Goal: Task Accomplishment & Management: Use online tool/utility

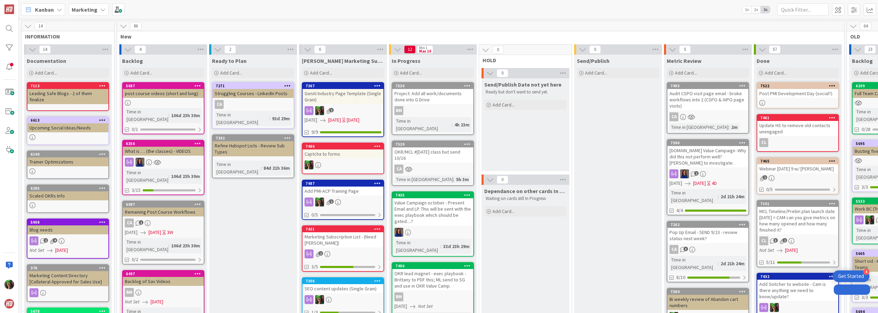
click at [88, 4] on div "Marketing" at bounding box center [89, 9] width 40 height 12
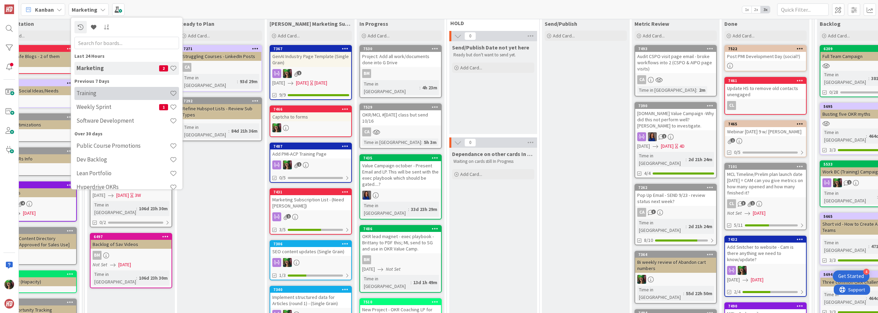
click at [109, 95] on h4 "Training" at bounding box center [123, 93] width 93 height 7
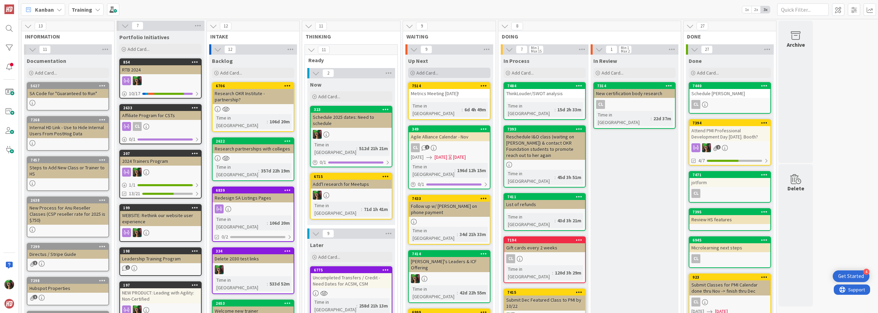
click at [438, 74] on span "Add Card..." at bounding box center [428, 73] width 22 height 6
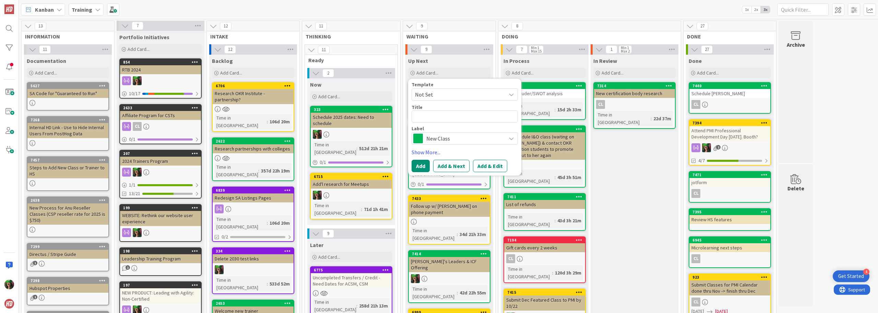
click at [445, 143] on div "New Class" at bounding box center [465, 138] width 106 height 12
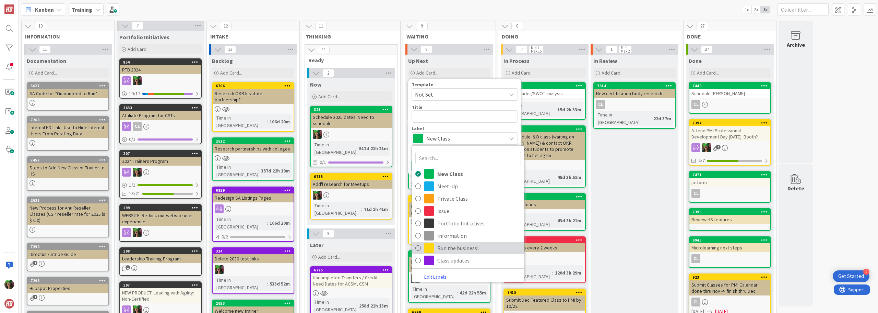
drag, startPoint x: 450, startPoint y: 249, endPoint x: 449, endPoint y: 243, distance: 6.3
click at [450, 248] on span "Run the business!" at bounding box center [479, 248] width 84 height 10
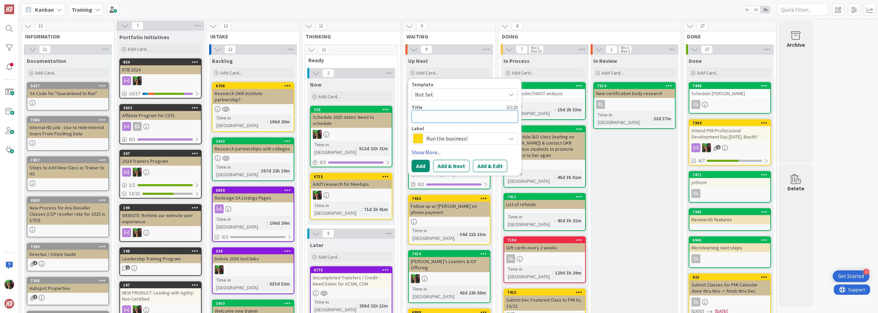
click at [433, 117] on textarea at bounding box center [465, 116] width 106 height 12
type textarea "x"
type textarea "O"
type textarea "x"
type textarea "Oc"
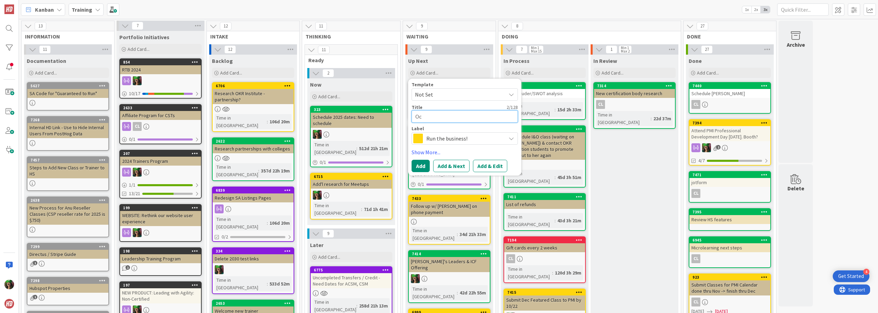
type textarea "x"
type textarea "Oct"
type textarea "x"
type textarea "Oct"
type textarea "x"
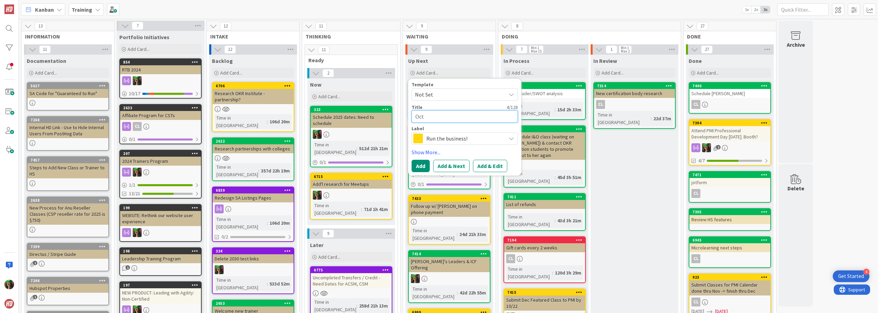
type textarea "Oct W"
type textarea "x"
type textarea "Oct We"
type textarea "x"
type textarea "Oct Web"
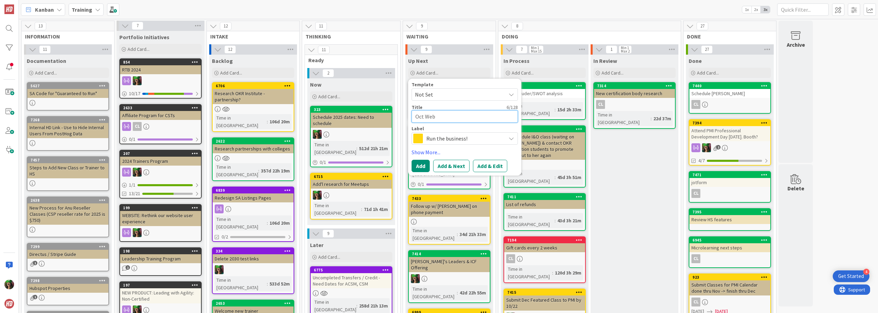
type textarea "x"
type textarea "Oct Webi"
type textarea "x"
type textarea "Oct Webin"
type textarea "x"
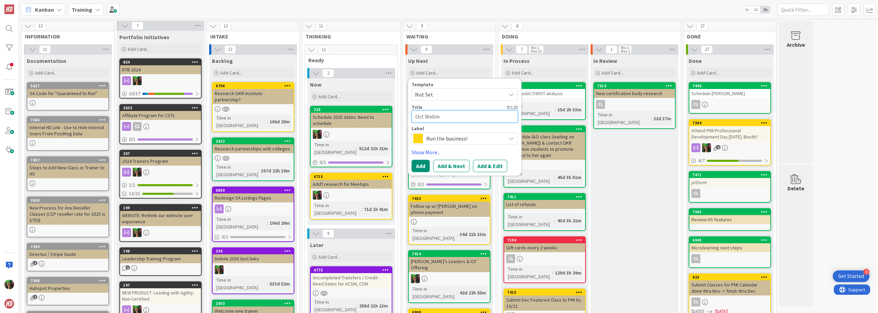
type textarea "Oct Webina"
type textarea "x"
type textarea "Oct Webinar"
type textarea "x"
type textarea "Oct Webinar o"
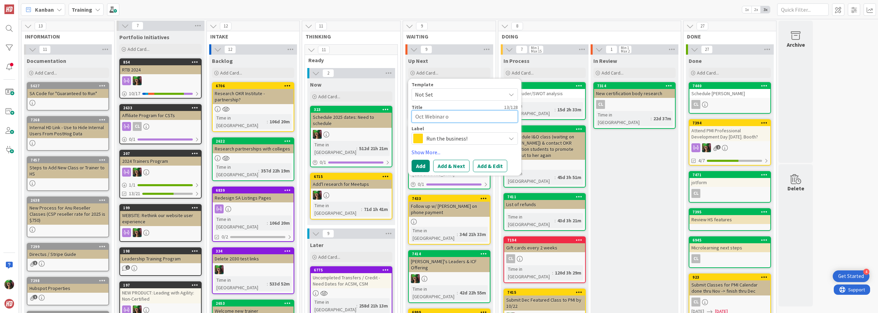
type textarea "x"
type textarea "Oct Webinar on"
type textarea "x"
type textarea "Oct Webinar on"
type textarea "x"
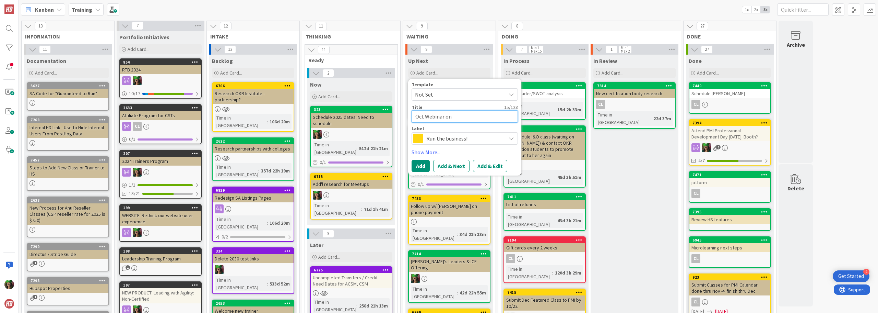
type textarea "Oct Webinar on S"
type textarea "x"
type textarea "Oct Webinar on"
type textarea "x"
type textarea "Oct Webinar on R"
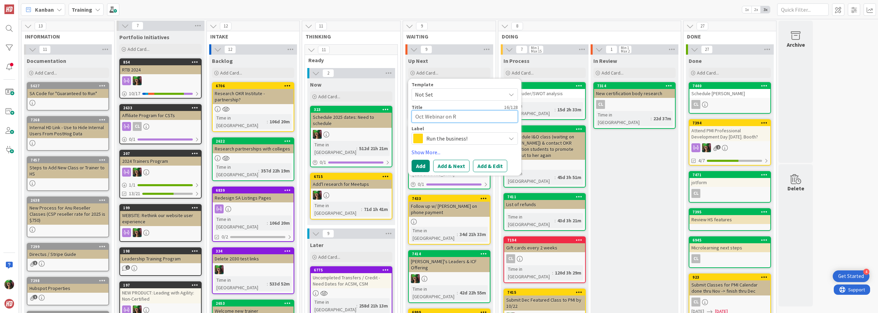
type textarea "x"
type textarea "Oct Webinar on Re"
type textarea "x"
type textarea "Oct Webinar on Res"
type textarea "x"
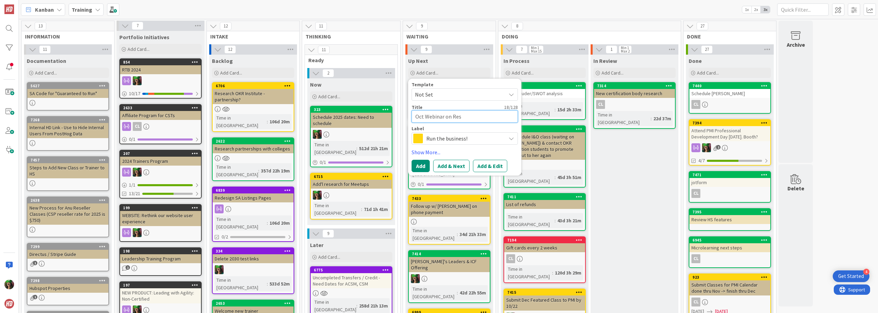
type textarea "Oct Webinar on Reso"
type textarea "x"
type textarea "Oct Webinar on Resou"
type textarea "x"
type textarea "Oct Webinar on Resour"
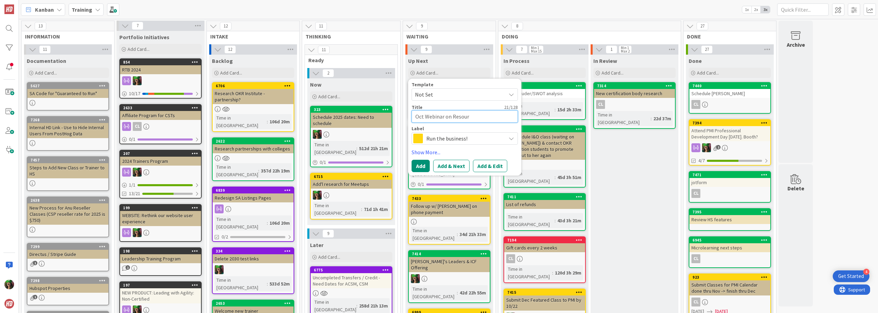
type textarea "x"
type textarea "Oct Webinar on Resourc"
type textarea "x"
type textarea "Oct Webinar on Resource"
type textarea "x"
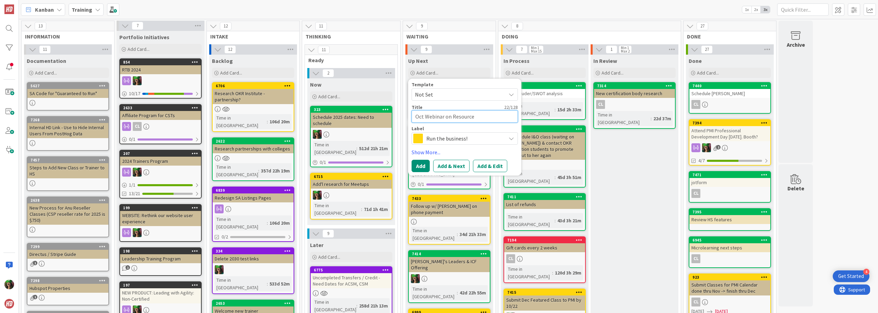
type textarea "Oct Webinar on Resource"
type textarea "x"
type textarea "Oct Webinar on Resource p"
type textarea "x"
type textarea "Oct Webinar on Resource pa"
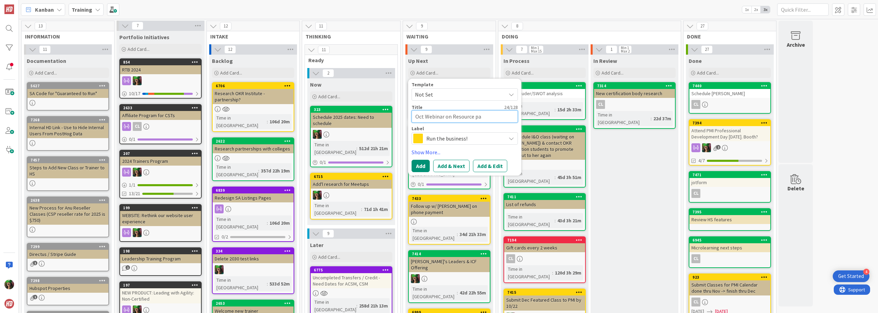
type textarea "x"
type textarea "Oct Webinar on Resource pag"
type textarea "x"
type textarea "Oct Webinar on Resource page"
click at [482, 165] on button "Add & Edit" at bounding box center [490, 166] width 34 height 12
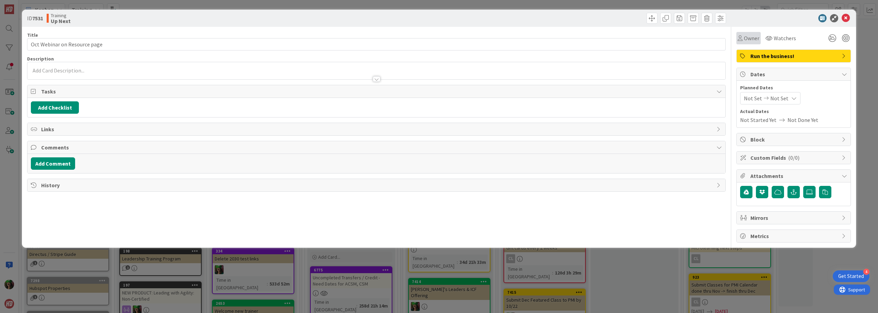
click at [756, 32] on div "Owner" at bounding box center [749, 38] width 24 height 12
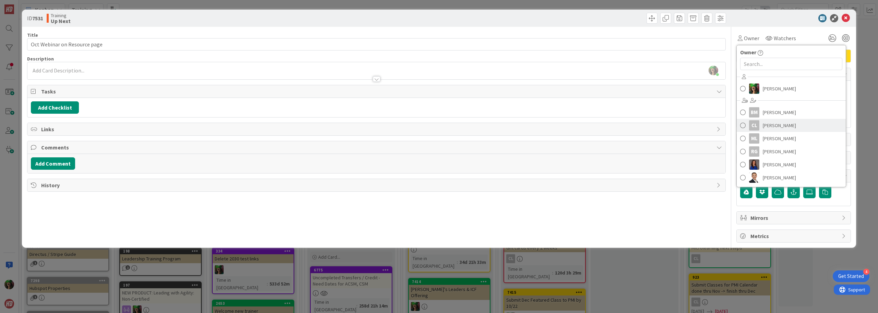
click at [778, 124] on span "[PERSON_NAME]" at bounding box center [779, 125] width 33 height 10
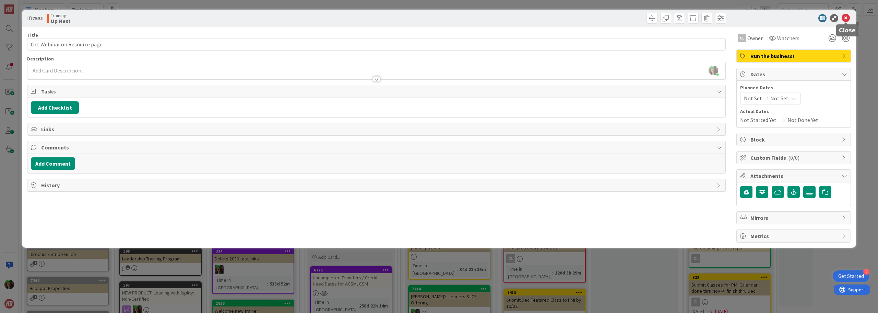
click at [846, 17] on icon at bounding box center [846, 18] width 8 height 8
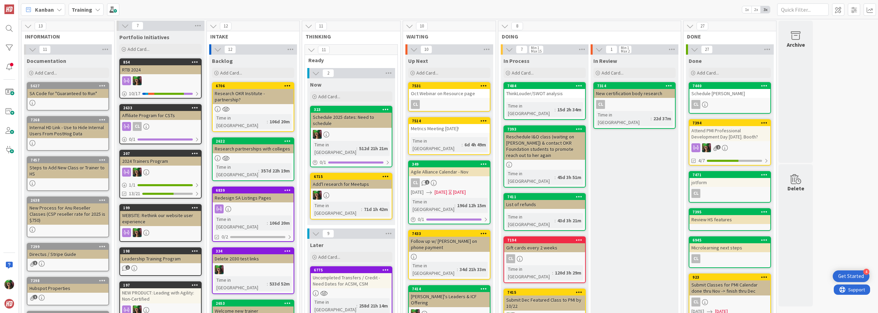
click at [457, 131] on div "Metrics Meeting [DATE]!" at bounding box center [449, 128] width 81 height 9
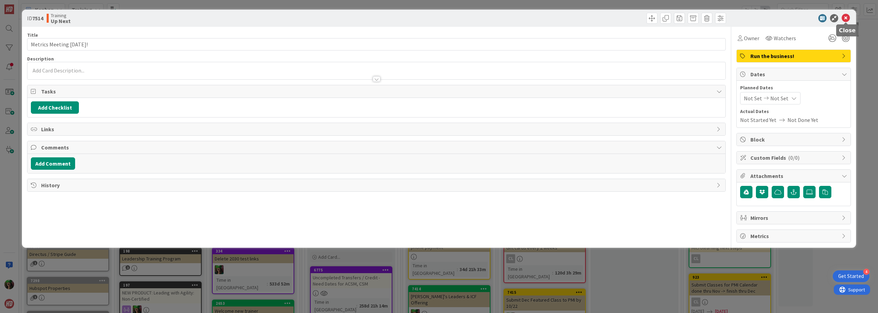
click at [844, 19] on icon at bounding box center [846, 18] width 8 height 8
